Goal: Information Seeking & Learning: Learn about a topic

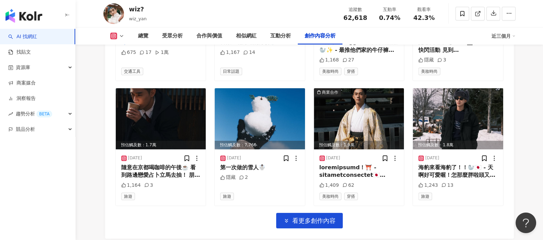
scroll to position [2834, 0]
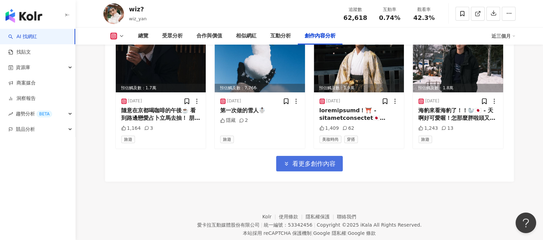
click at [296, 160] on span "看更多創作內容" at bounding box center [314, 164] width 43 height 8
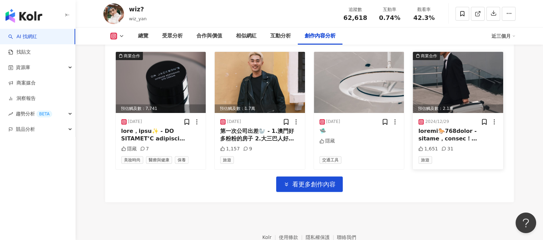
scroll to position [3209, 0]
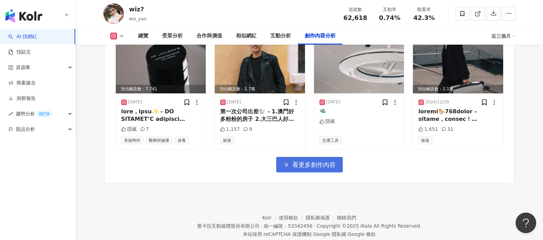
click at [308, 157] on button "看更多創作內容" at bounding box center [309, 164] width 67 height 15
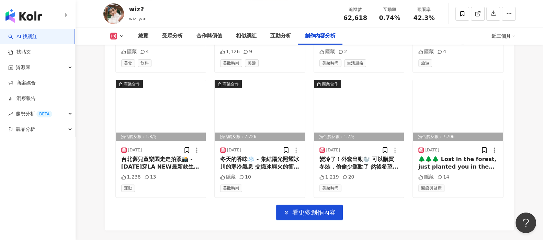
scroll to position [3584, 0]
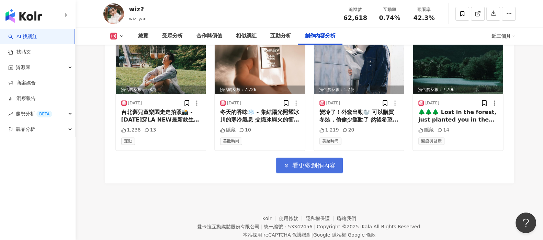
click at [292, 158] on button "看更多創作內容" at bounding box center [309, 165] width 67 height 15
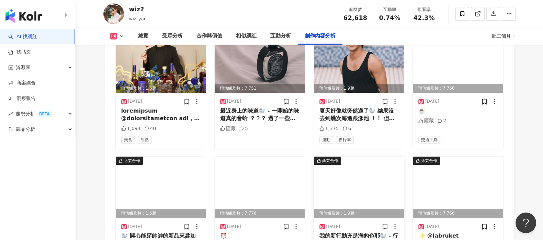
scroll to position [3928, 0]
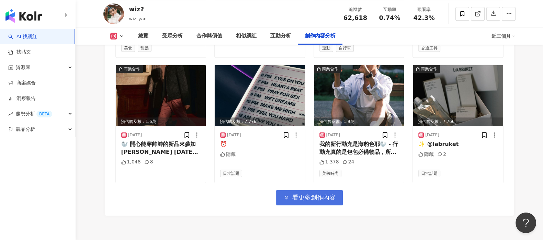
click at [301, 194] on span "看更多創作內容" at bounding box center [314, 198] width 43 height 8
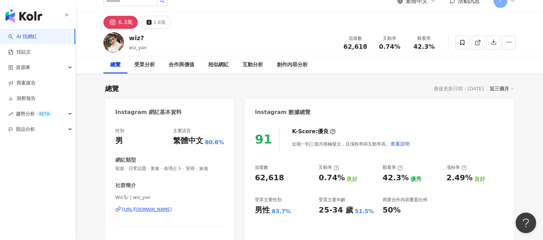
scroll to position [0, 0]
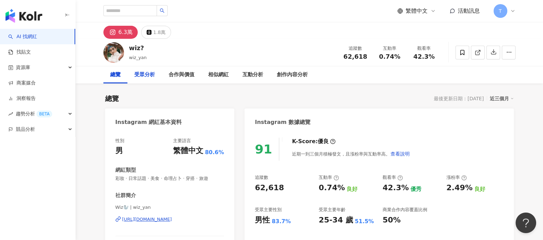
click at [145, 76] on div "受眾分析" at bounding box center [144, 75] width 21 height 8
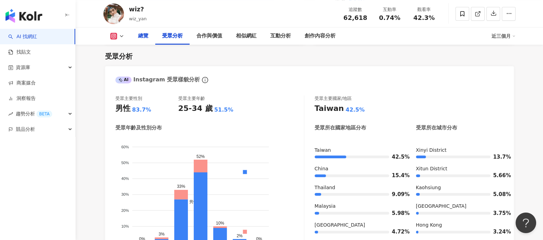
click at [145, 40] on div "總覽" at bounding box center [143, 35] width 24 height 17
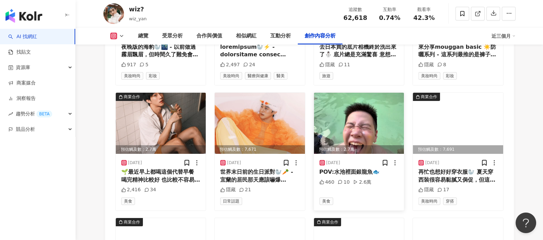
scroll to position [2233, 0]
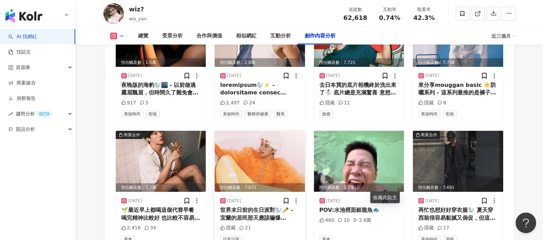
click at [236, 152] on img at bounding box center [260, 161] width 90 height 61
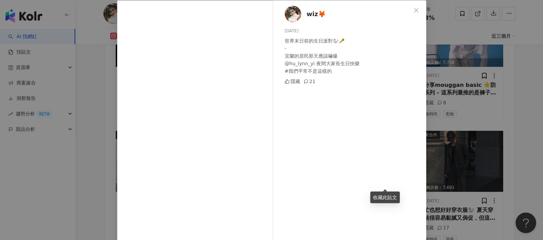
scroll to position [59, 0]
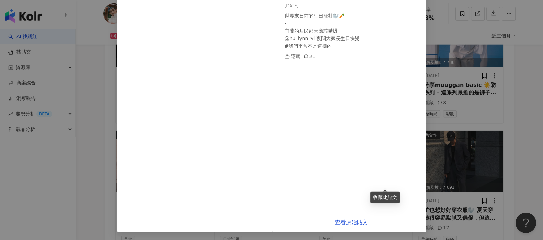
click at [291, 58] on div "隱藏" at bounding box center [292, 57] width 15 height 8
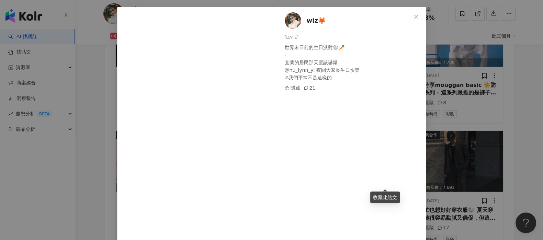
click at [518, 94] on div "wiz🦊 [DATE] 世界末日前的生日派對🦭🥕 - 宜蘭的居民那天應該嚇爆 @hu_lynn_yi 夜間大家長生日快樂 #我們平常不是這樣的 隱藏 21 查…" at bounding box center [271, 120] width 543 height 240
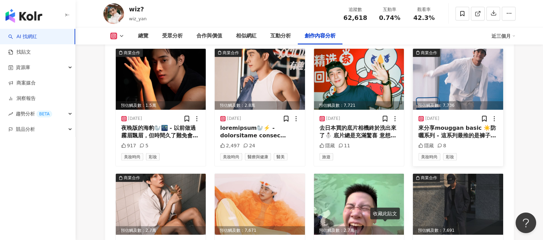
scroll to position [2104, 0]
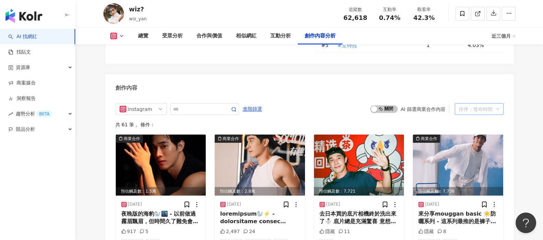
click at [500, 103] on div "排序：發布時間" at bounding box center [479, 109] width 49 height 12
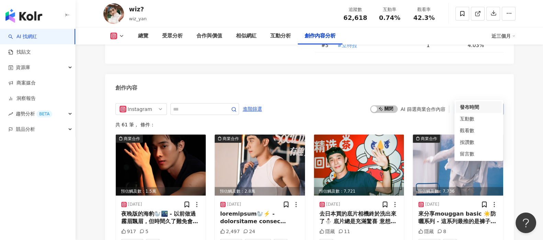
click at [475, 106] on div "發布時間" at bounding box center [479, 107] width 38 height 8
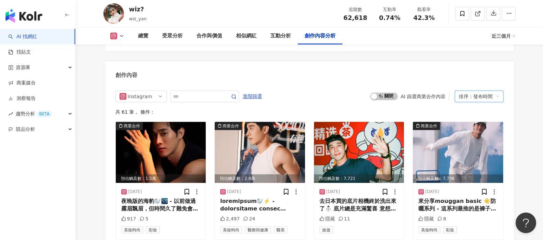
click at [518, 108] on div "總覽 最後更新日期：[DATE] 近三個月 Instagram 網紅基本資料 性別 男 主要語言 繁體中文 80.6% 網紅類型 彩妝 · 日常話題 · 美食…" at bounding box center [310, 47] width 440 height 4163
